Goal: Task Accomplishment & Management: Manage account settings

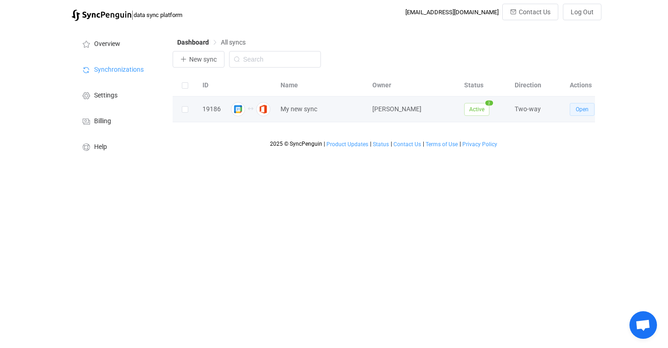
click at [585, 113] on button "Open" at bounding box center [582, 109] width 25 height 13
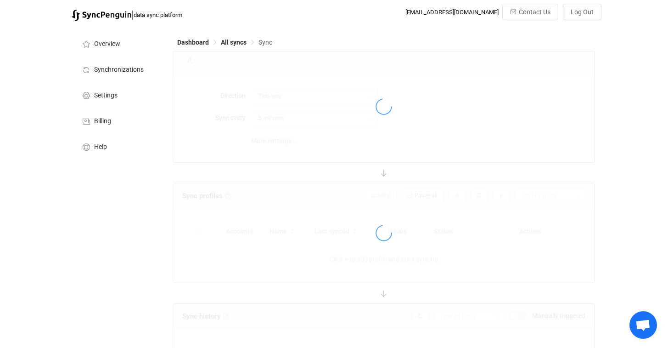
type input "10 minutes"
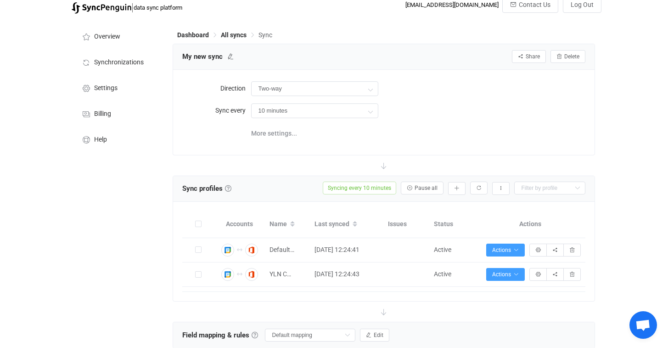
scroll to position [30, 0]
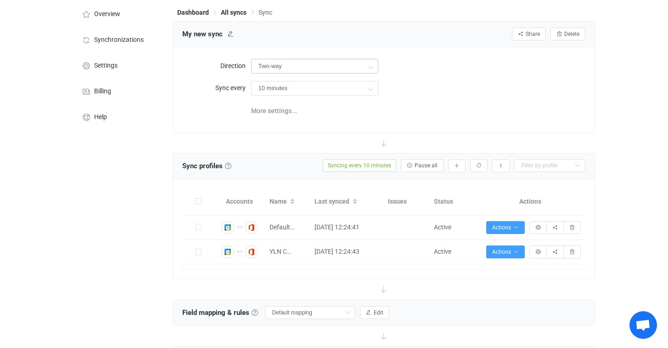
click at [373, 63] on icon at bounding box center [370, 66] width 11 height 18
click at [500, 65] on div "Two-way" at bounding box center [418, 65] width 334 height 19
click at [265, 108] on span "More settings..." at bounding box center [274, 110] width 46 height 18
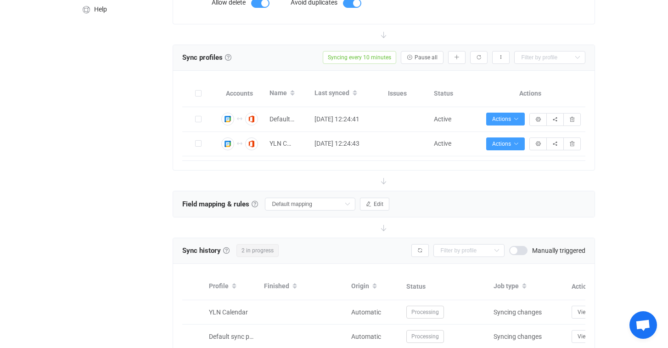
scroll to position [114, 0]
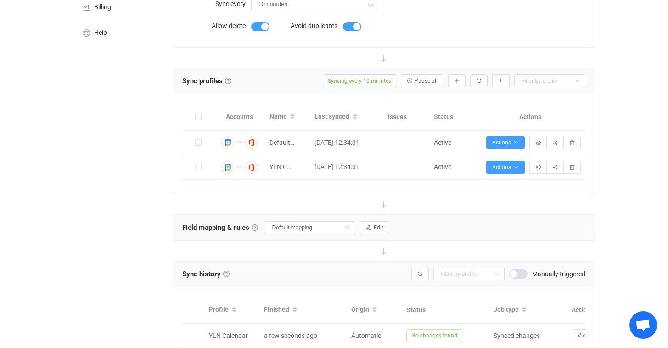
click at [140, 161] on div "Overview Synchronizations Settings Billing Help" at bounding box center [117, 268] width 101 height 713
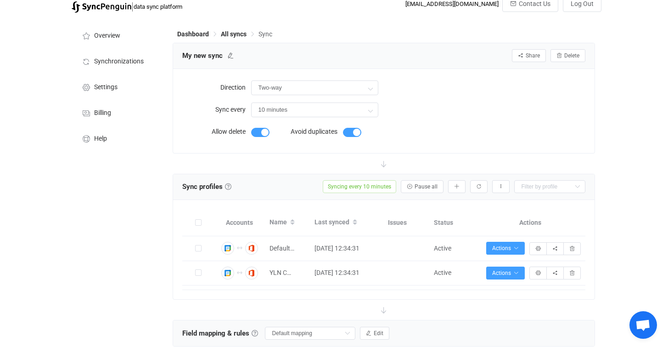
scroll to position [0, 0]
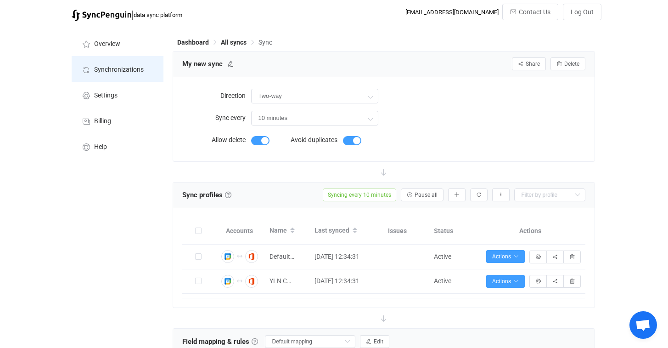
click at [130, 73] on span "Synchronizations" at bounding box center [119, 69] width 50 height 7
